Goal: Information Seeking & Learning: Find specific fact

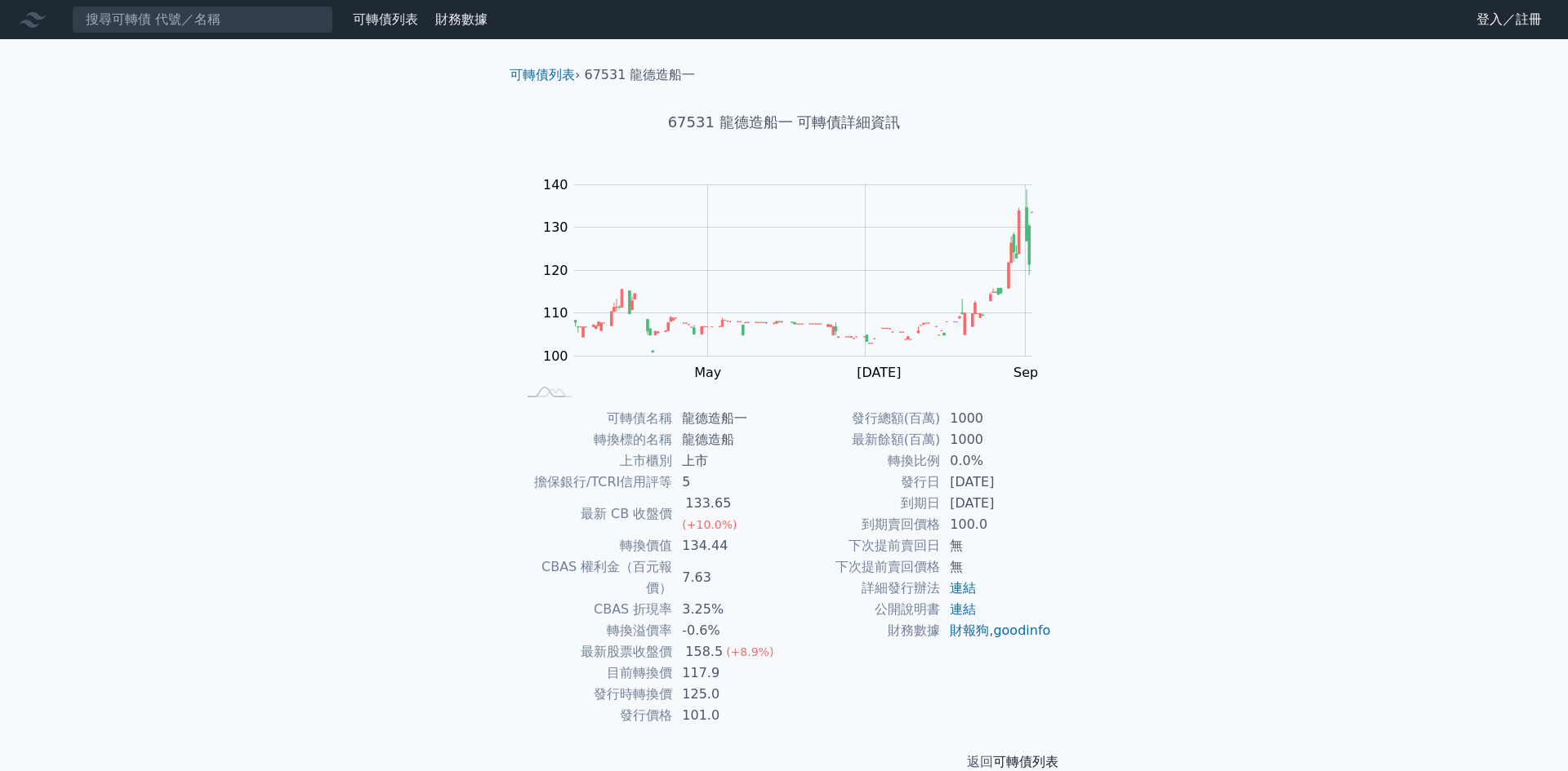
click at [1048, 754] on link "可轉債列表" at bounding box center [1026, 762] width 65 height 16
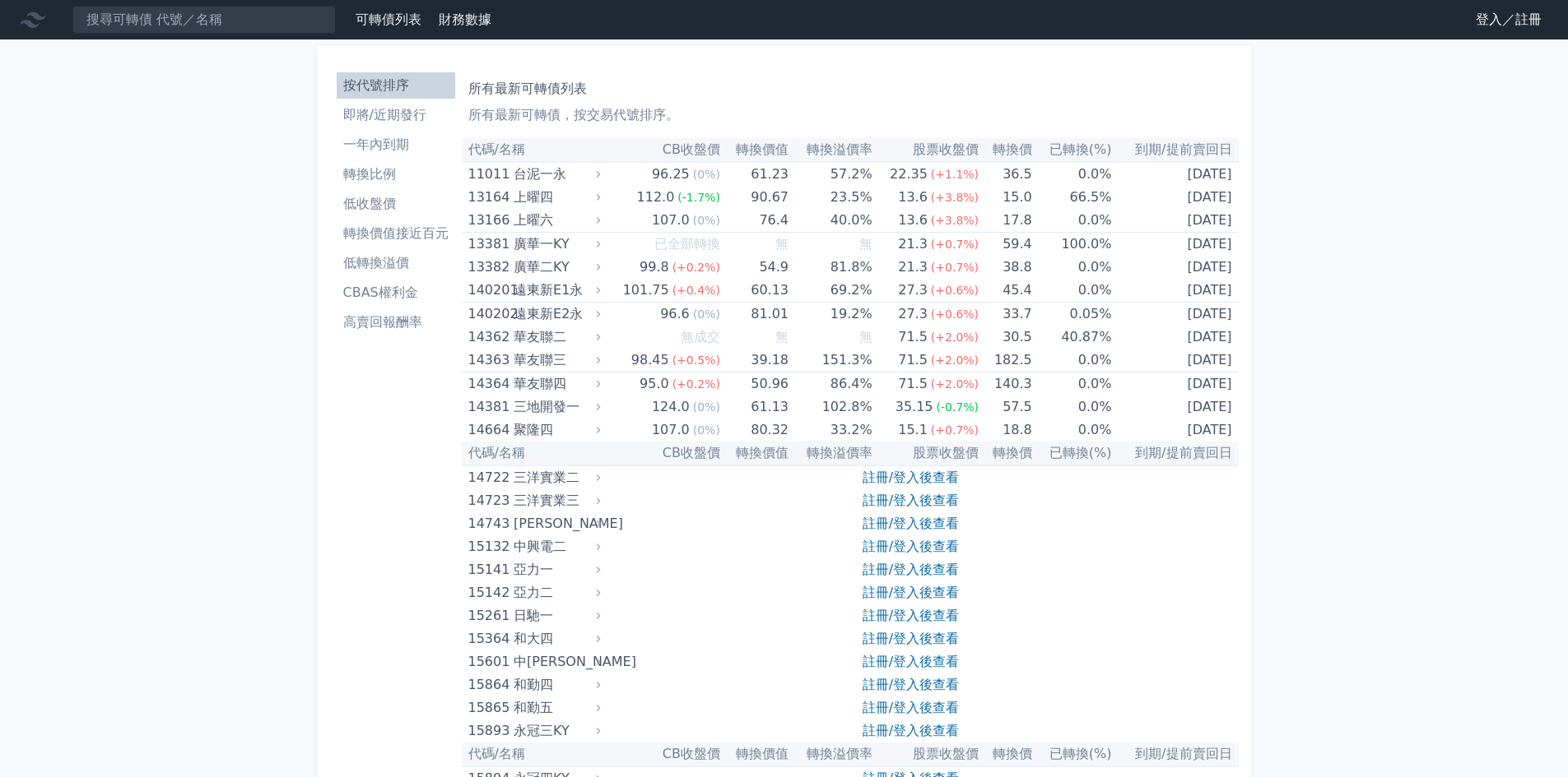
click at [353, 187] on link "轉換比例" at bounding box center [395, 174] width 118 height 27
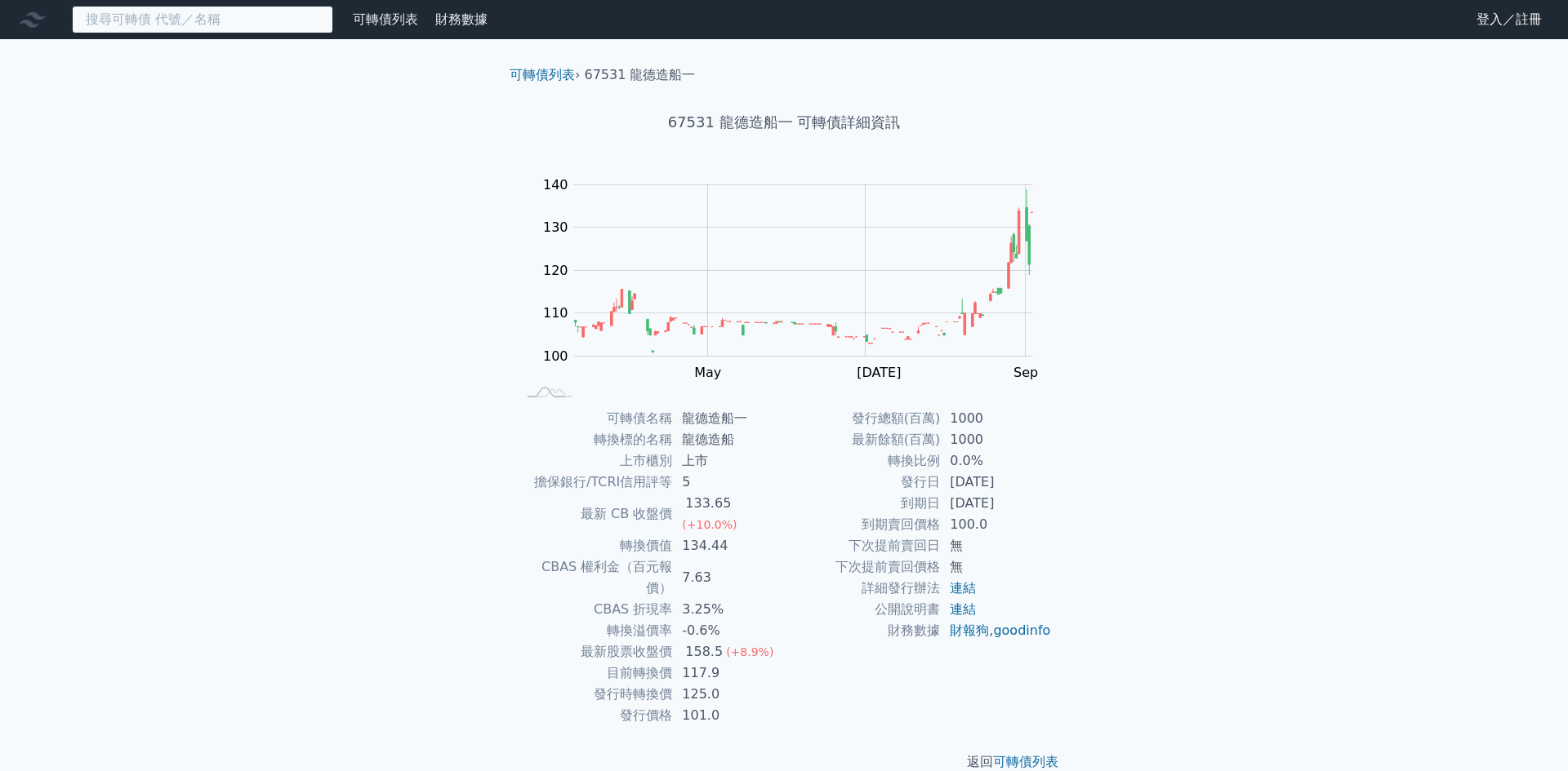
click at [144, 23] on input at bounding box center [202, 19] width 261 height 27
click at [182, 23] on input at bounding box center [202, 19] width 261 height 27
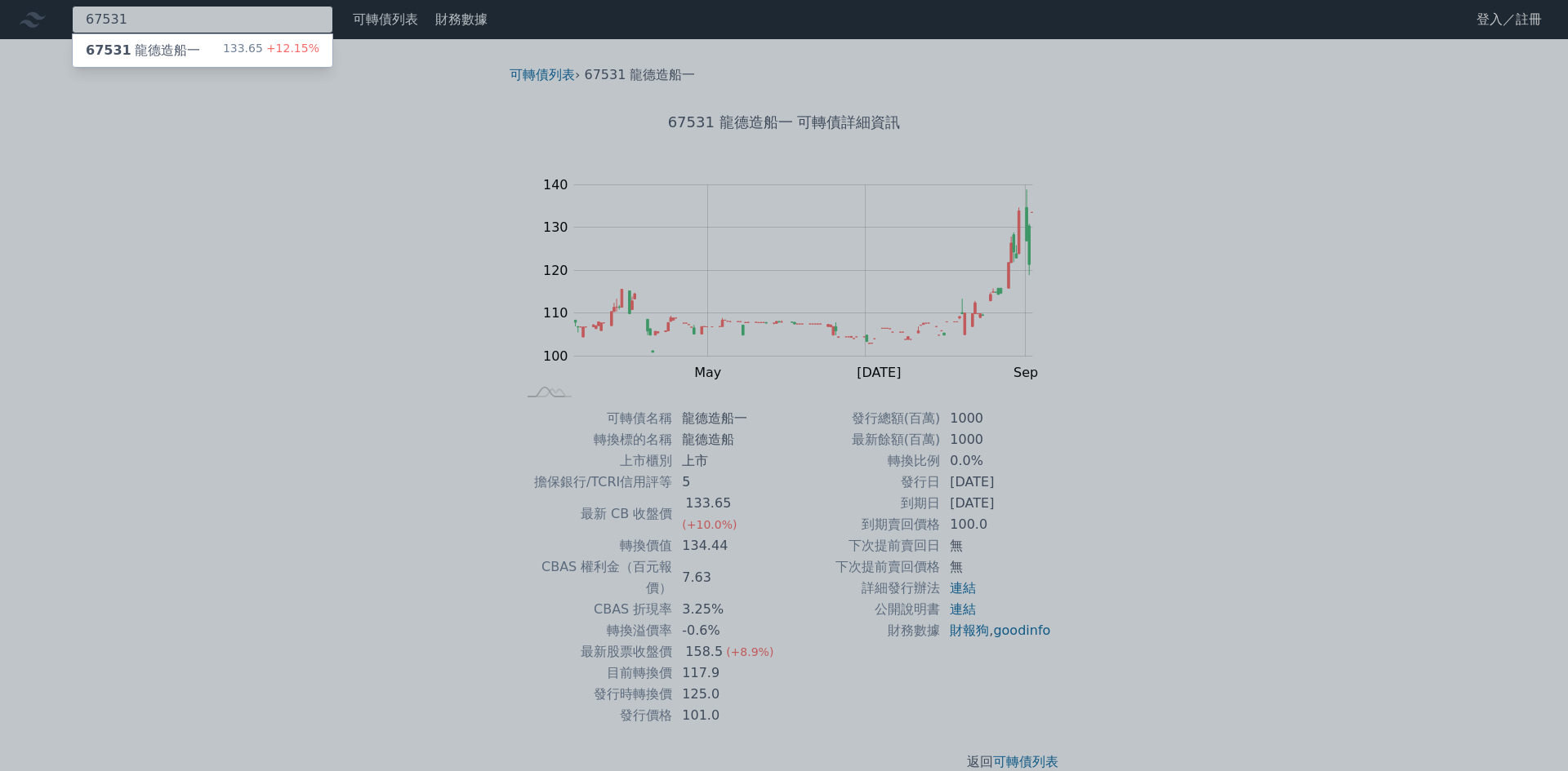
type input "67531"
click at [150, 50] on div "67531 龍德造船一" at bounding box center [142, 50] width 114 height 19
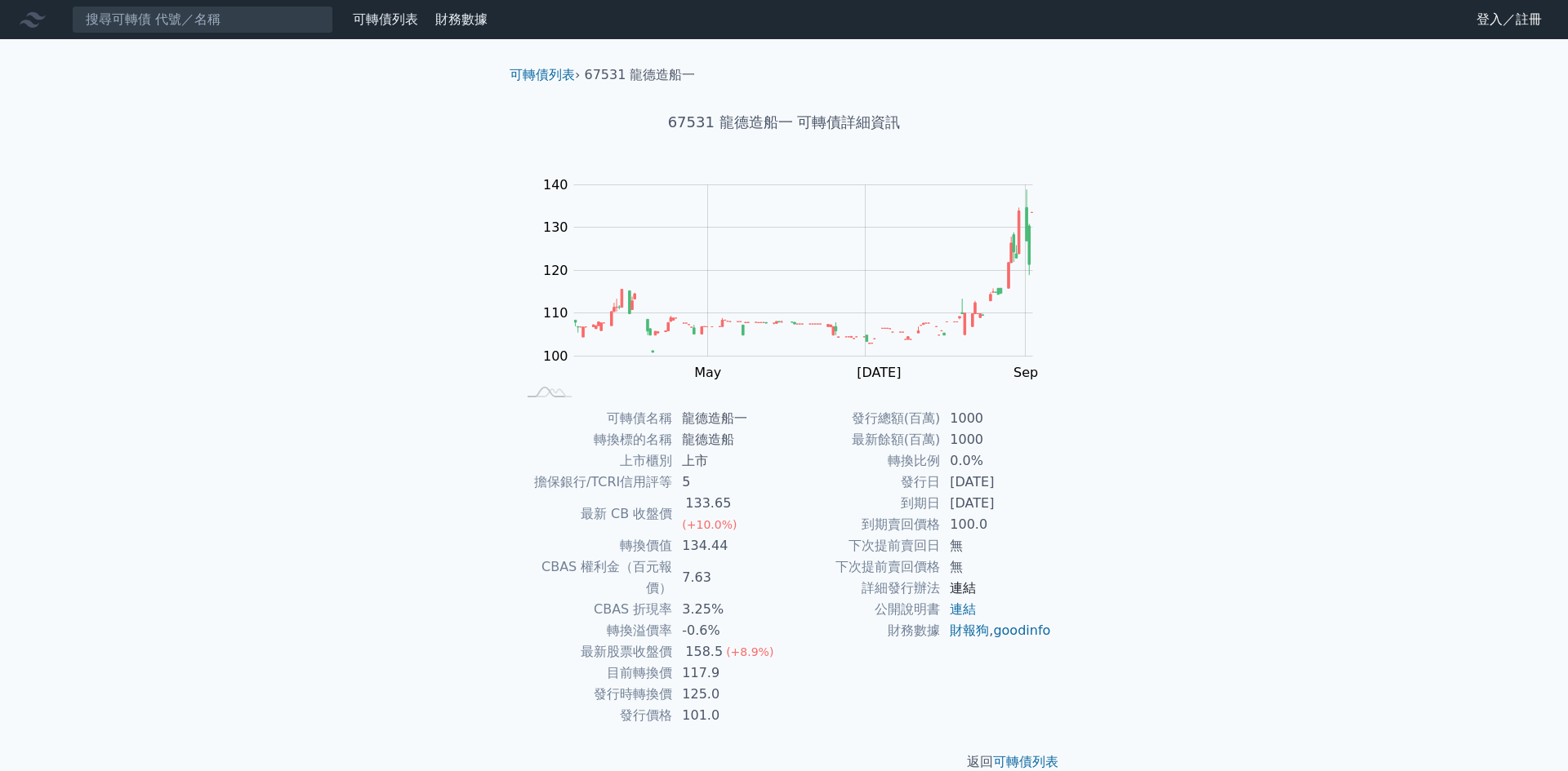
click at [965, 587] on link "連結" at bounding box center [963, 588] width 27 height 16
